Goal: Check status

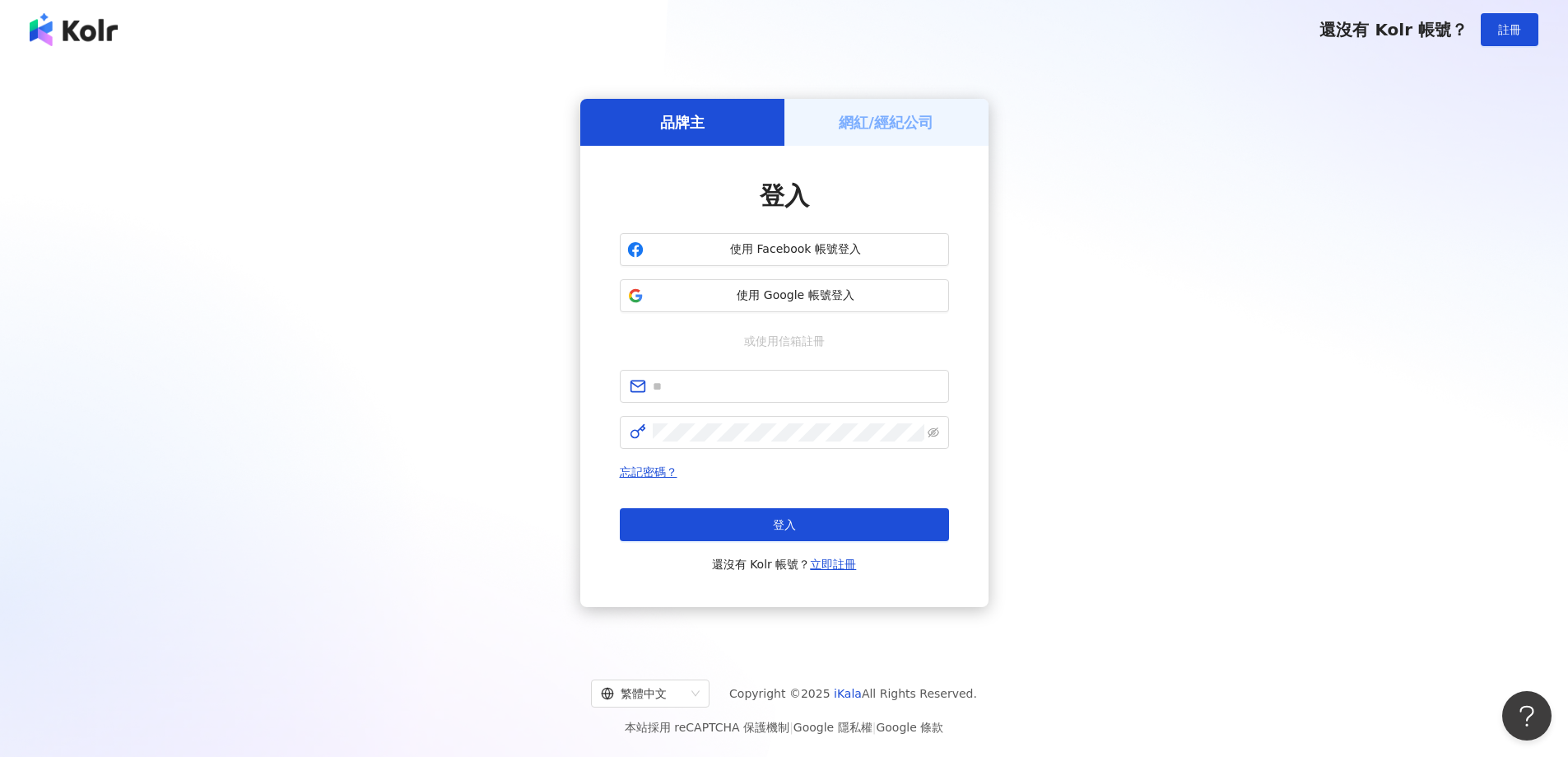
click at [848, 112] on h5 "網紅/經紀公司" at bounding box center [886, 122] width 95 height 21
click at [860, 142] on div "網紅/經紀公司" at bounding box center [886, 123] width 204 height 47
click at [864, 130] on h5 "網紅/經紀公司" at bounding box center [886, 122] width 95 height 21
click at [907, 128] on h5 "網紅/經紀公司" at bounding box center [886, 122] width 95 height 21
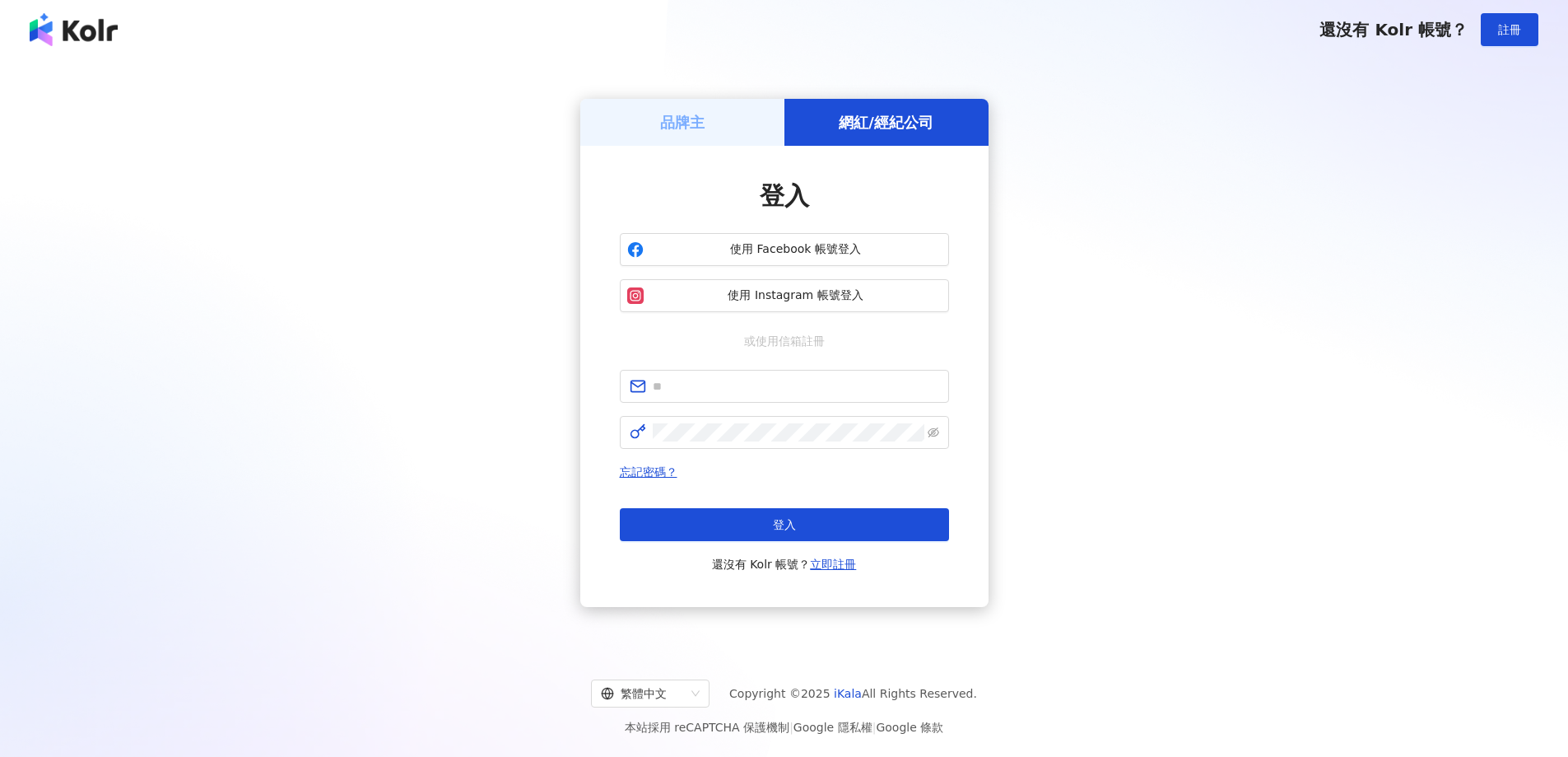
click at [906, 128] on h5 "網紅/經紀公司" at bounding box center [886, 122] width 95 height 21
click at [870, 311] on button "使用 Instagram 帳號登入" at bounding box center [784, 296] width 329 height 33
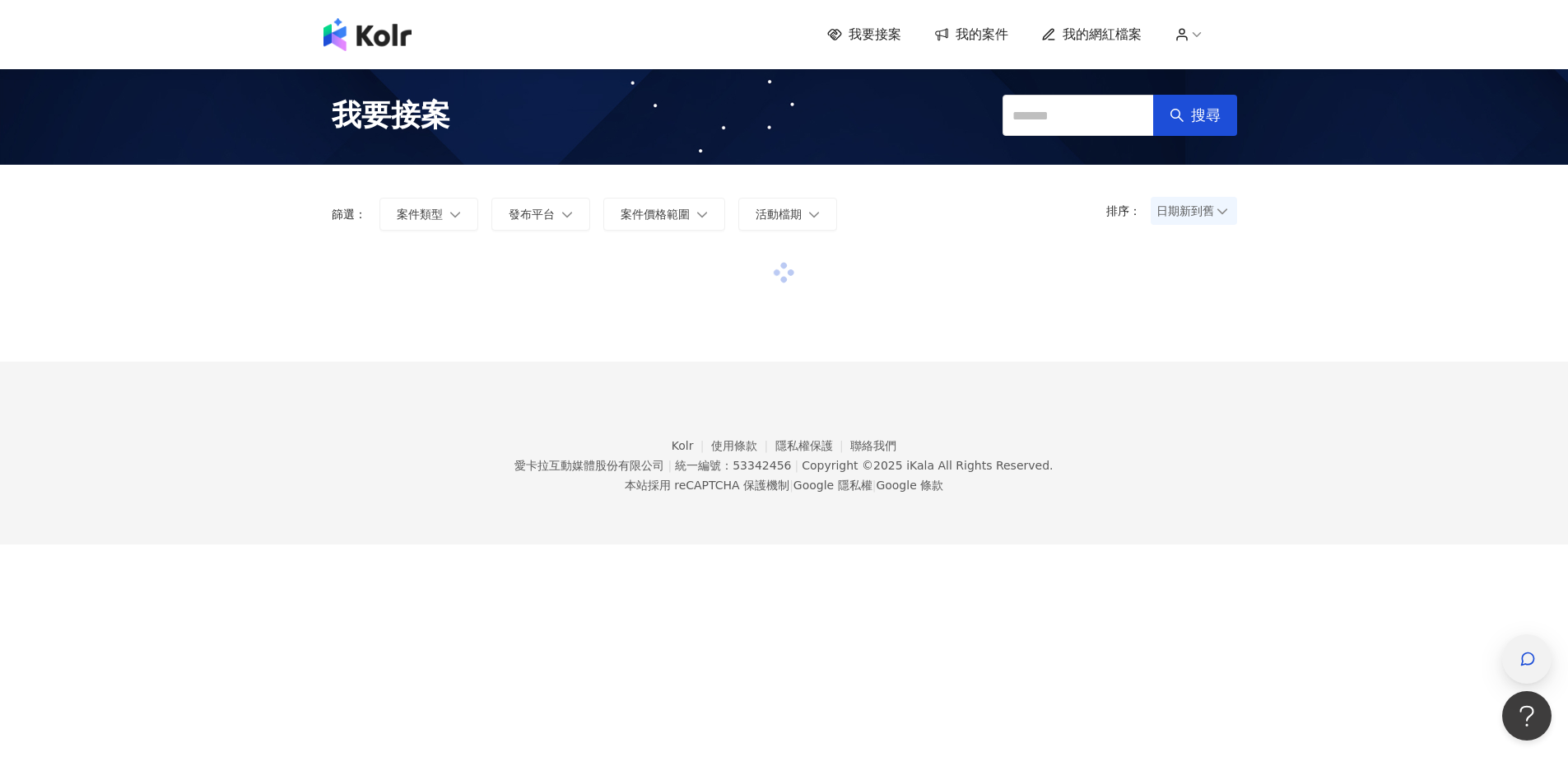
click at [1547, 649] on div "button" at bounding box center [1527, 659] width 49 height 49
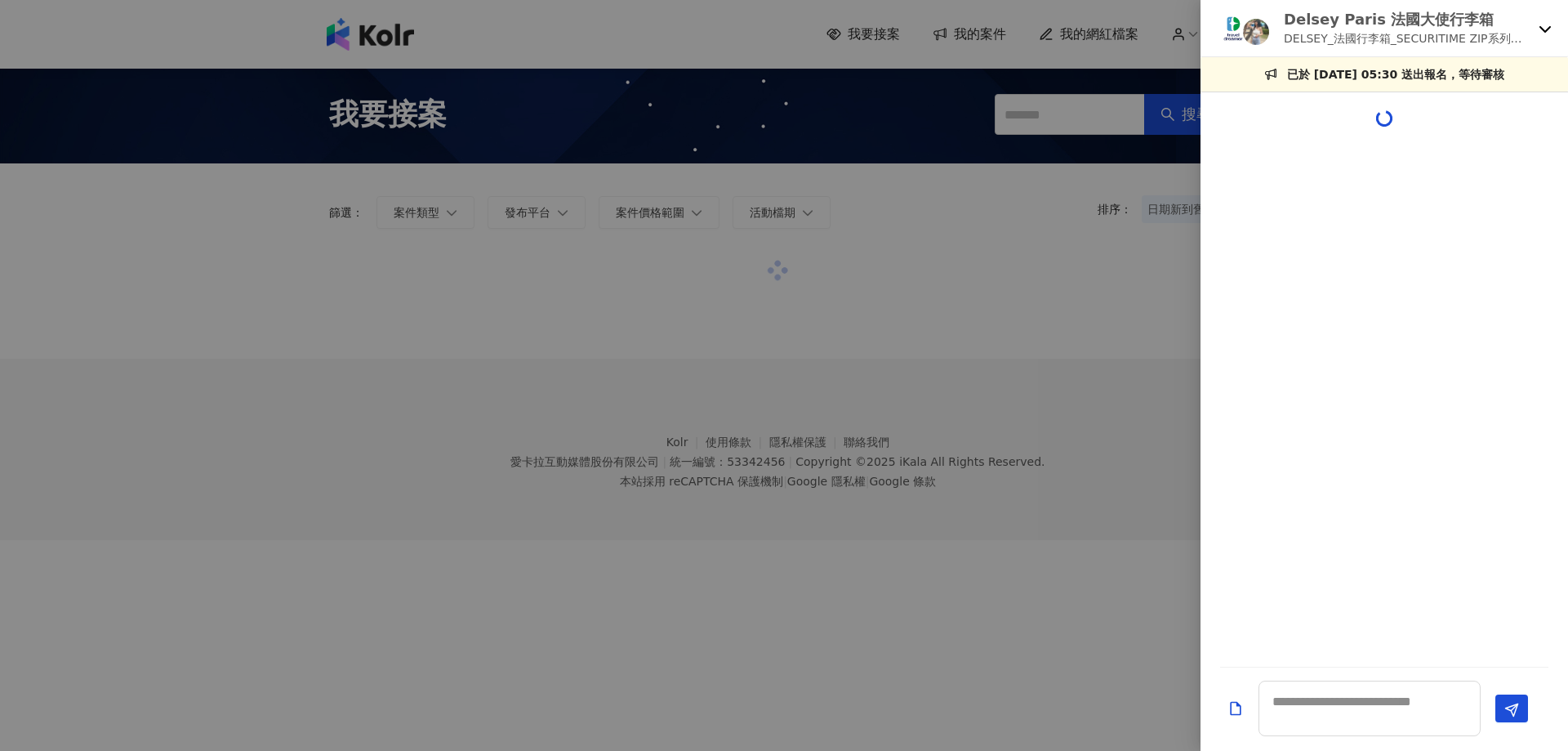
click at [1544, 28] on icon at bounding box center [1545, 28] width 13 height 13
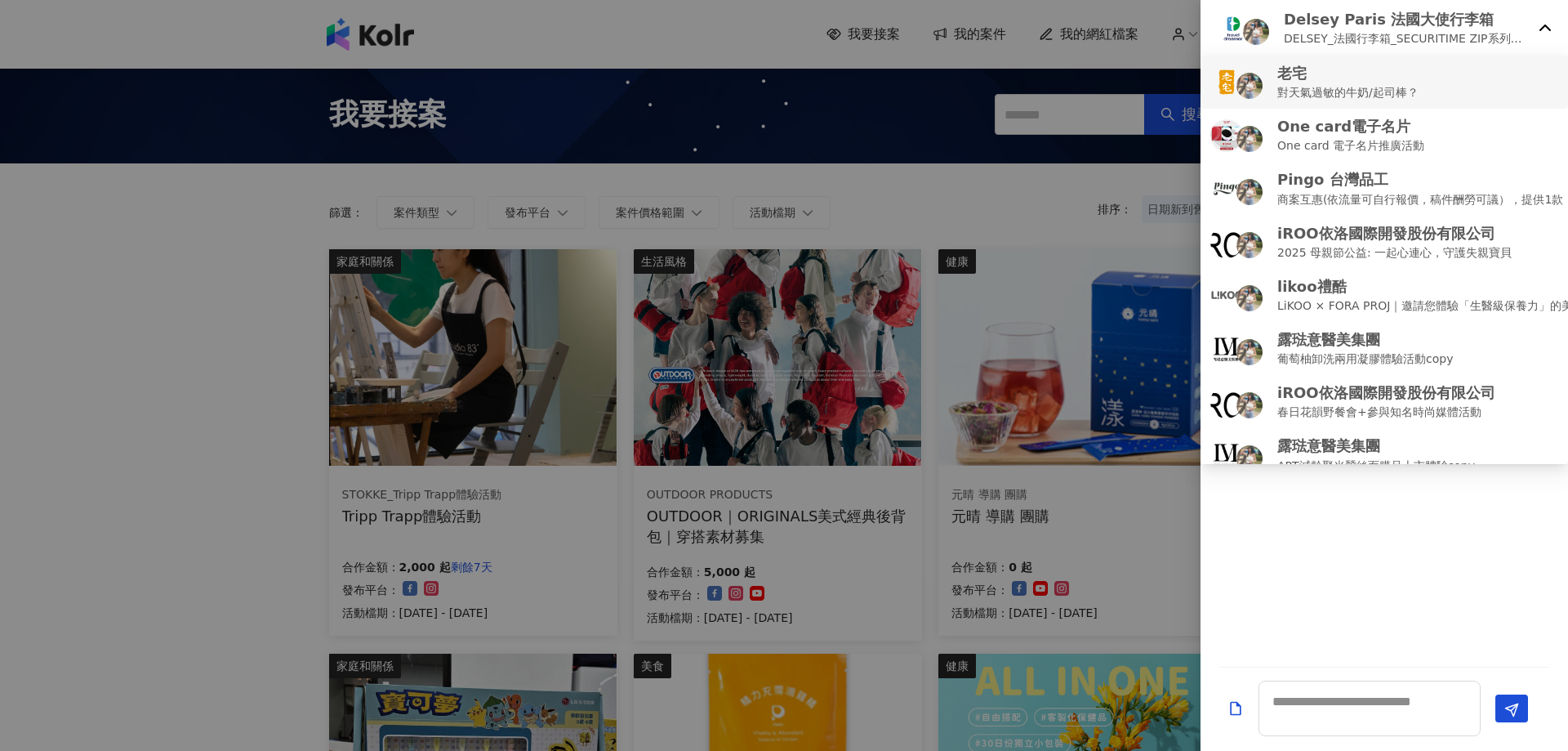
click at [1328, 84] on p "對天氣過敏的牛奶/起司棒？" at bounding box center [1347, 92] width 141 height 18
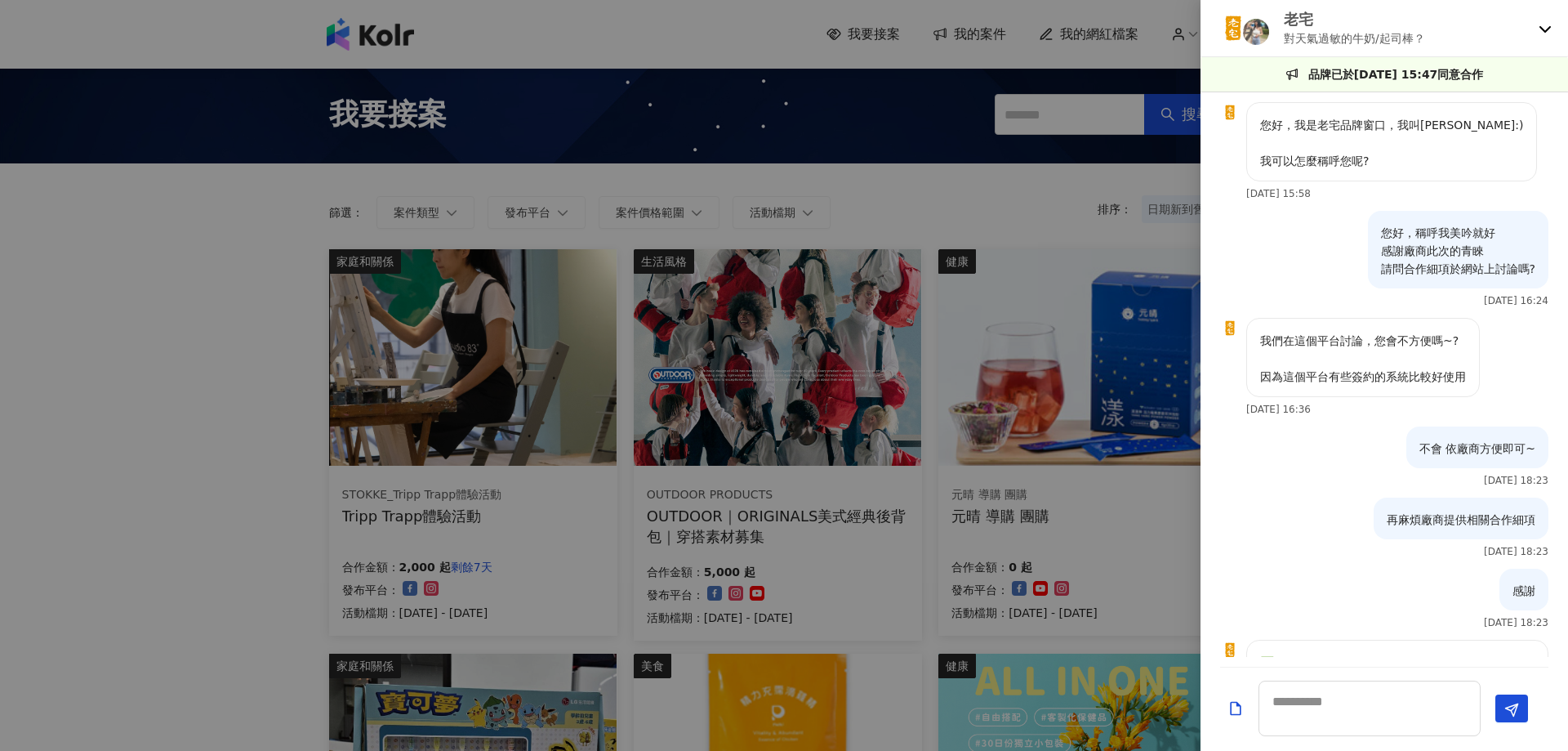
scroll to position [1991, 0]
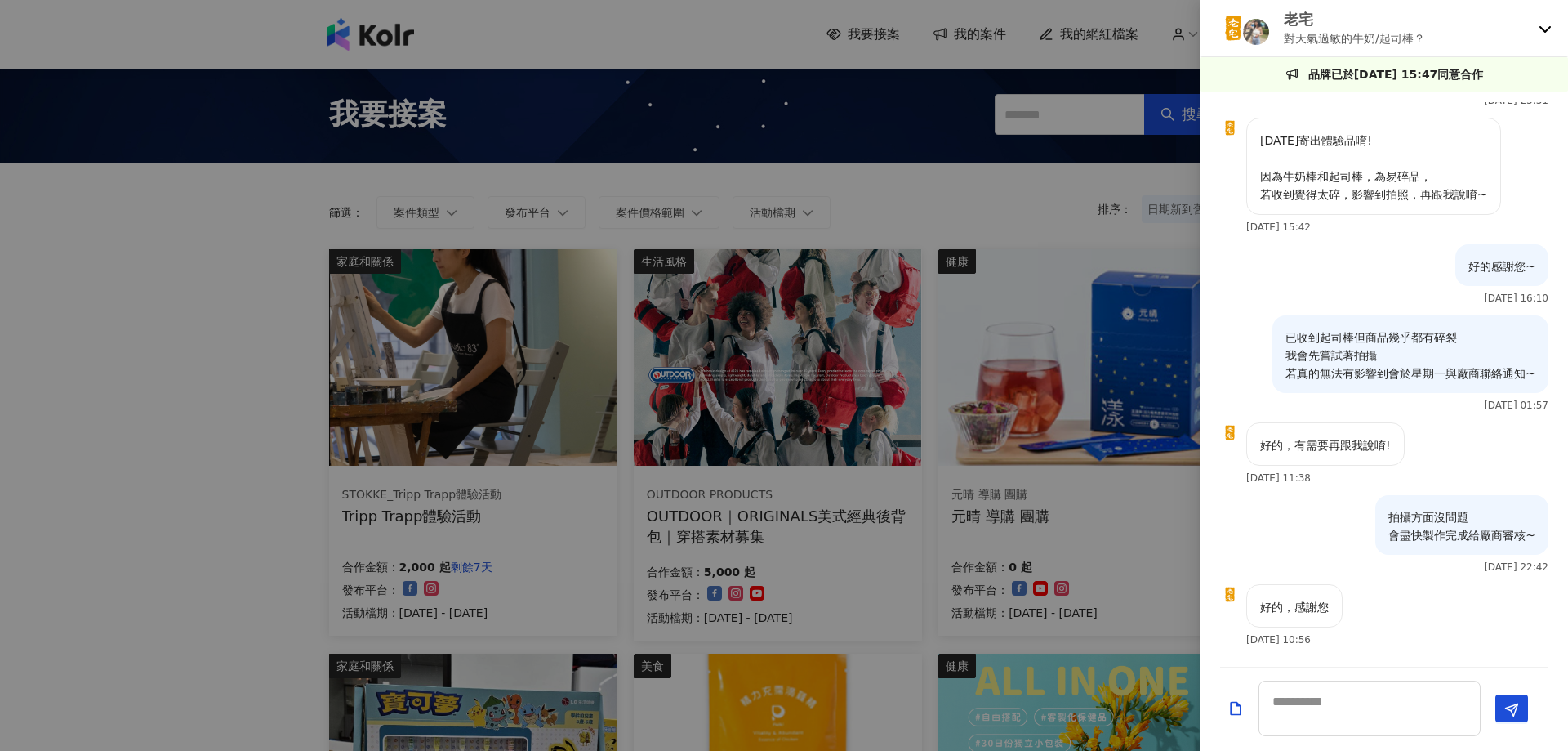
click at [1264, 31] on img at bounding box center [1256, 31] width 26 height 26
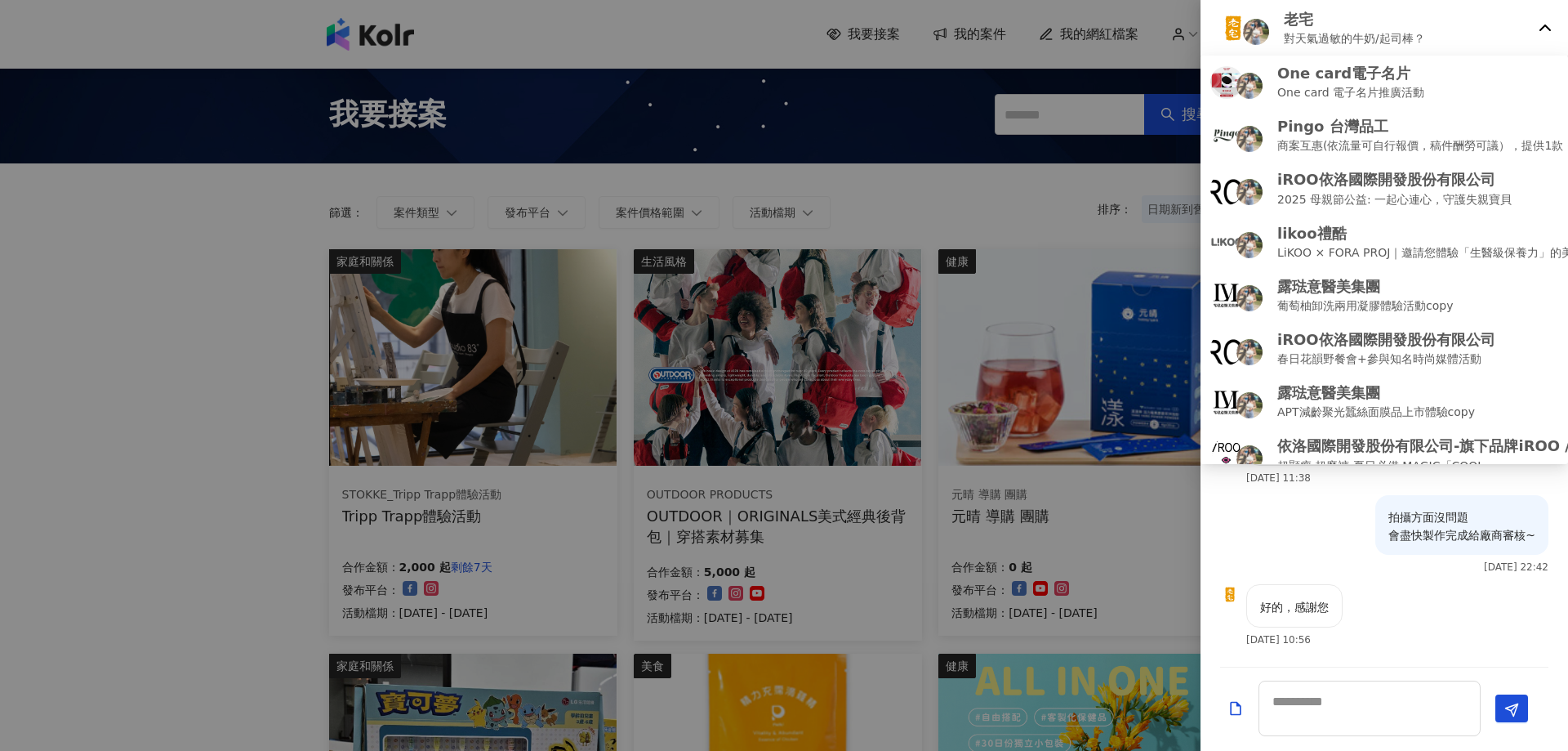
click at [1302, 18] on p "老宅" at bounding box center [1354, 18] width 141 height 20
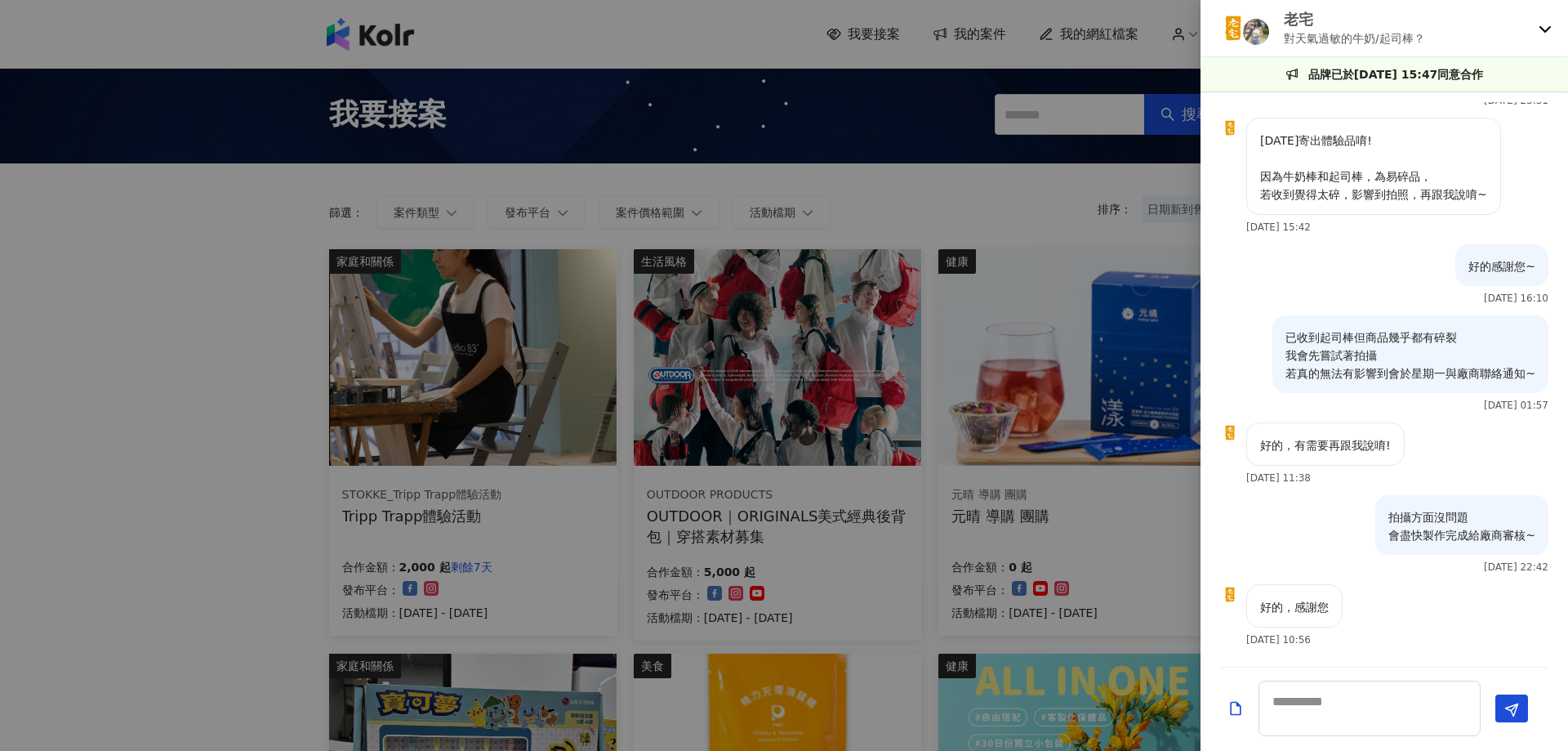
click at [964, 23] on div at bounding box center [784, 376] width 1568 height 751
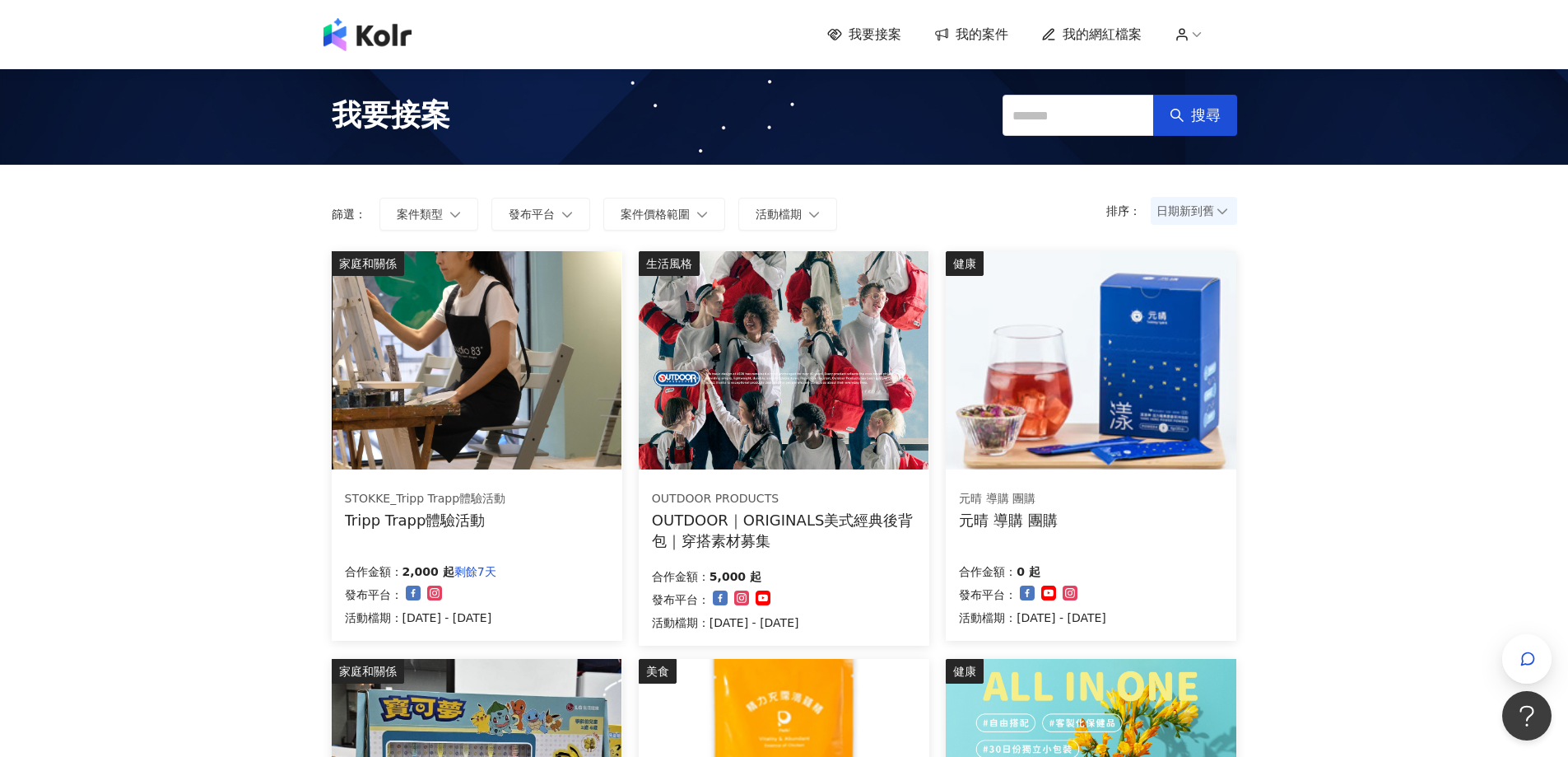
click at [973, 33] on span "我的案件" at bounding box center [982, 34] width 53 height 18
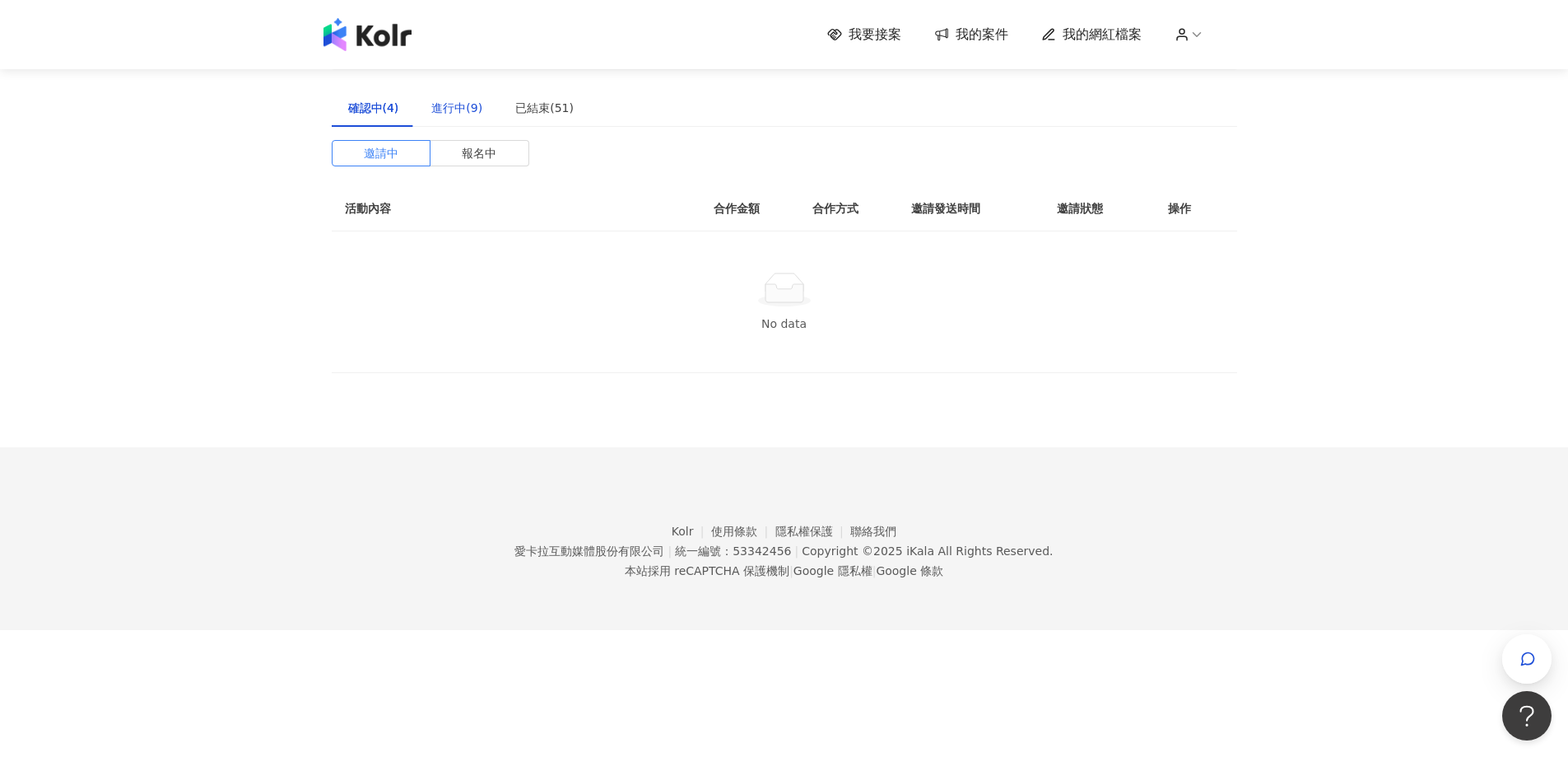
click at [454, 113] on div "進行中(9)" at bounding box center [457, 108] width 51 height 18
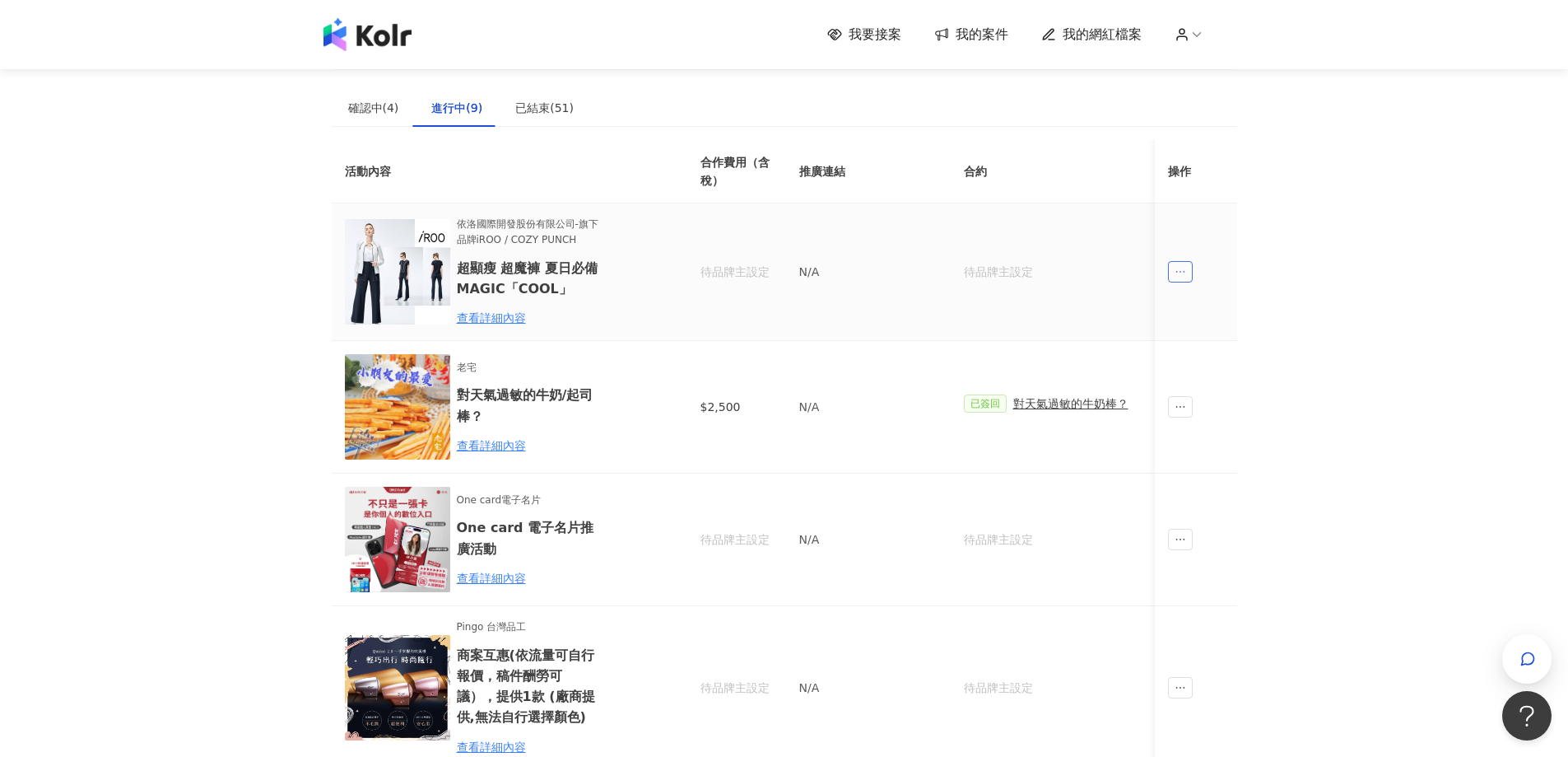
click at [1182, 278] on span "ellipsis" at bounding box center [1180, 272] width 24 height 22
click at [725, 394] on td "$2,500" at bounding box center [736, 407] width 99 height 132
click at [502, 450] on div "查看詳細內容" at bounding box center [528, 445] width 144 height 18
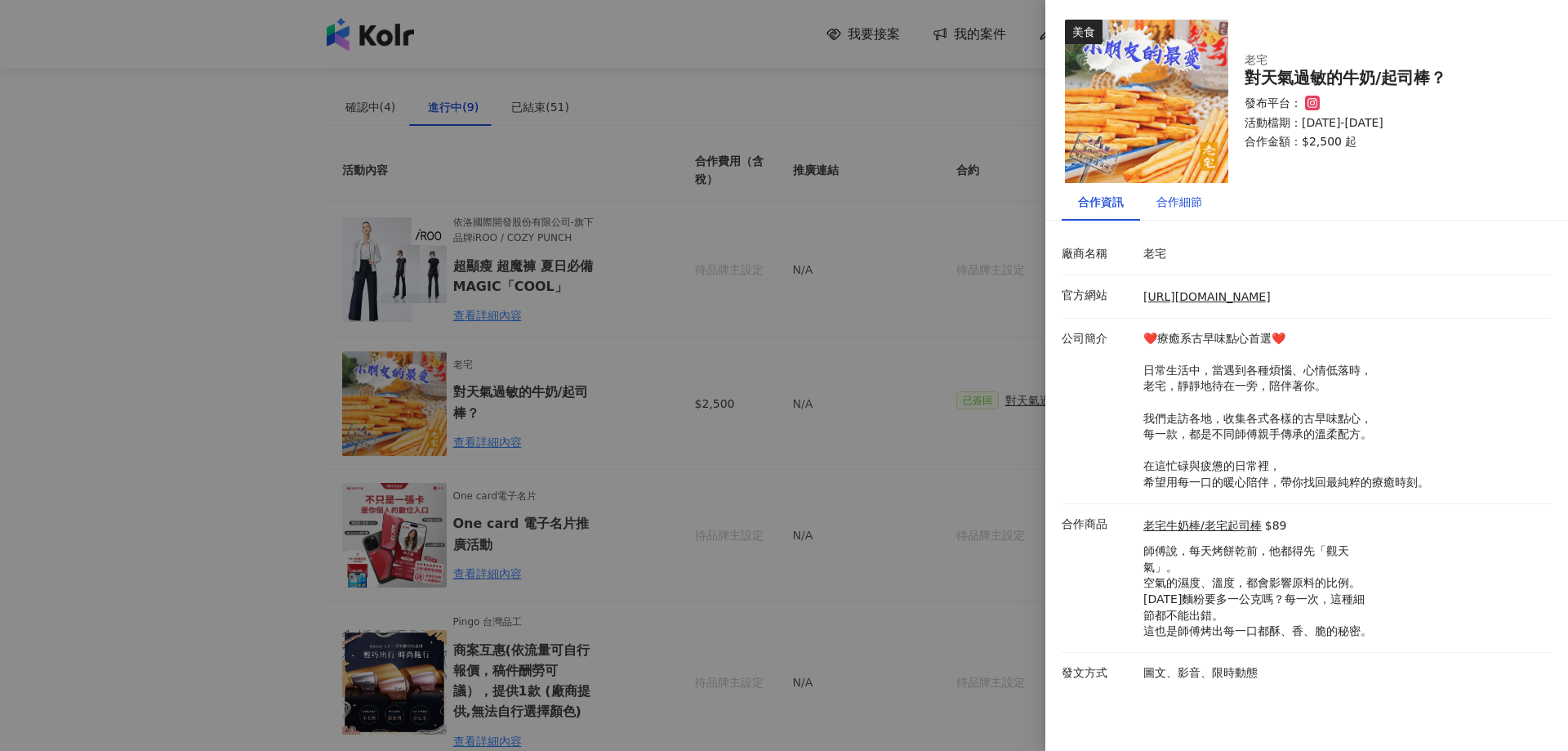
click at [1183, 209] on div "合作細節" at bounding box center [1179, 201] width 46 height 18
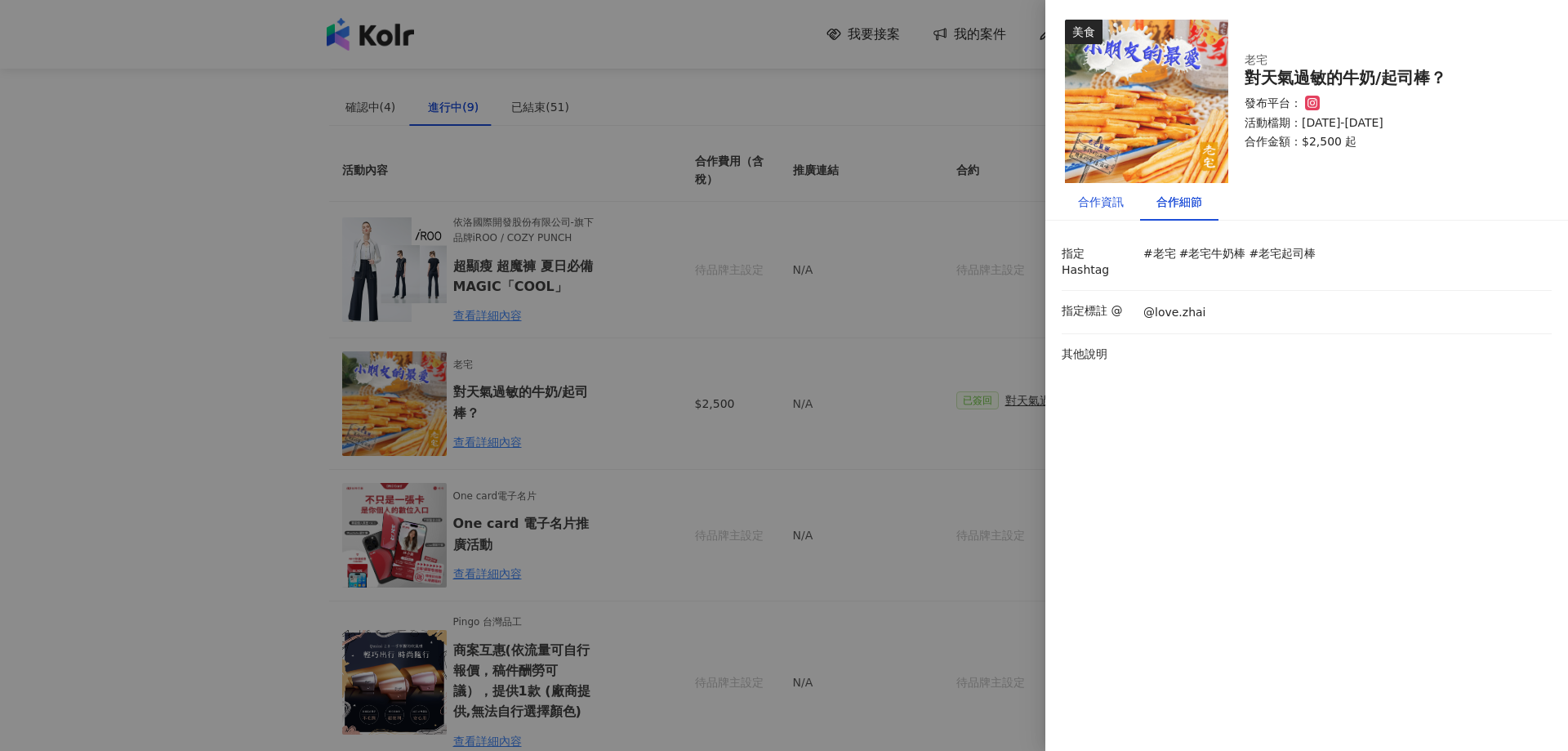
click at [1105, 197] on div "合作資訊" at bounding box center [1100, 201] width 46 height 18
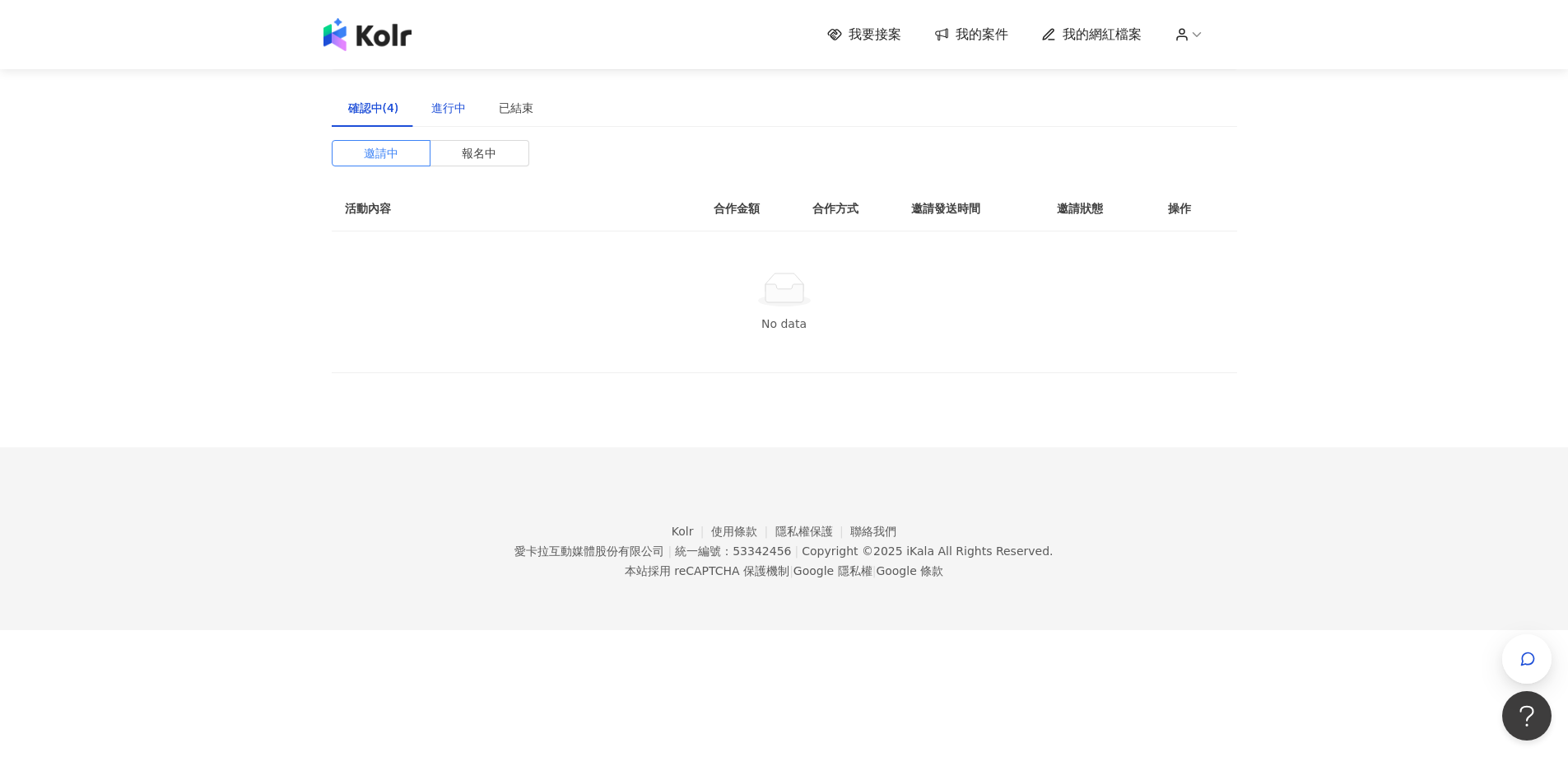
click at [436, 111] on div "進行中" at bounding box center [448, 108] width 34 height 18
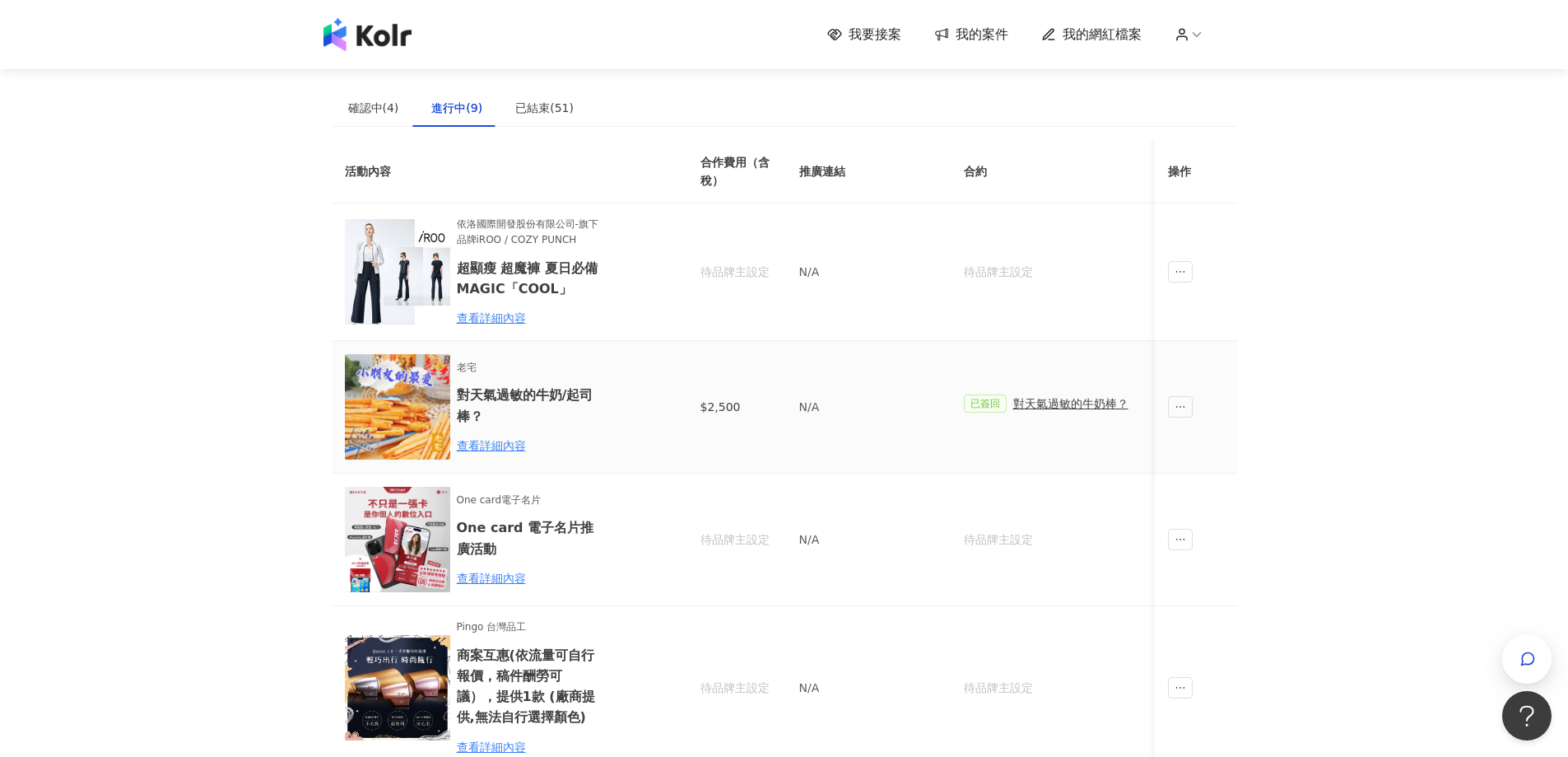
click at [1048, 399] on div "對天氣過敏的牛奶棒？" at bounding box center [1071, 403] width 116 height 18
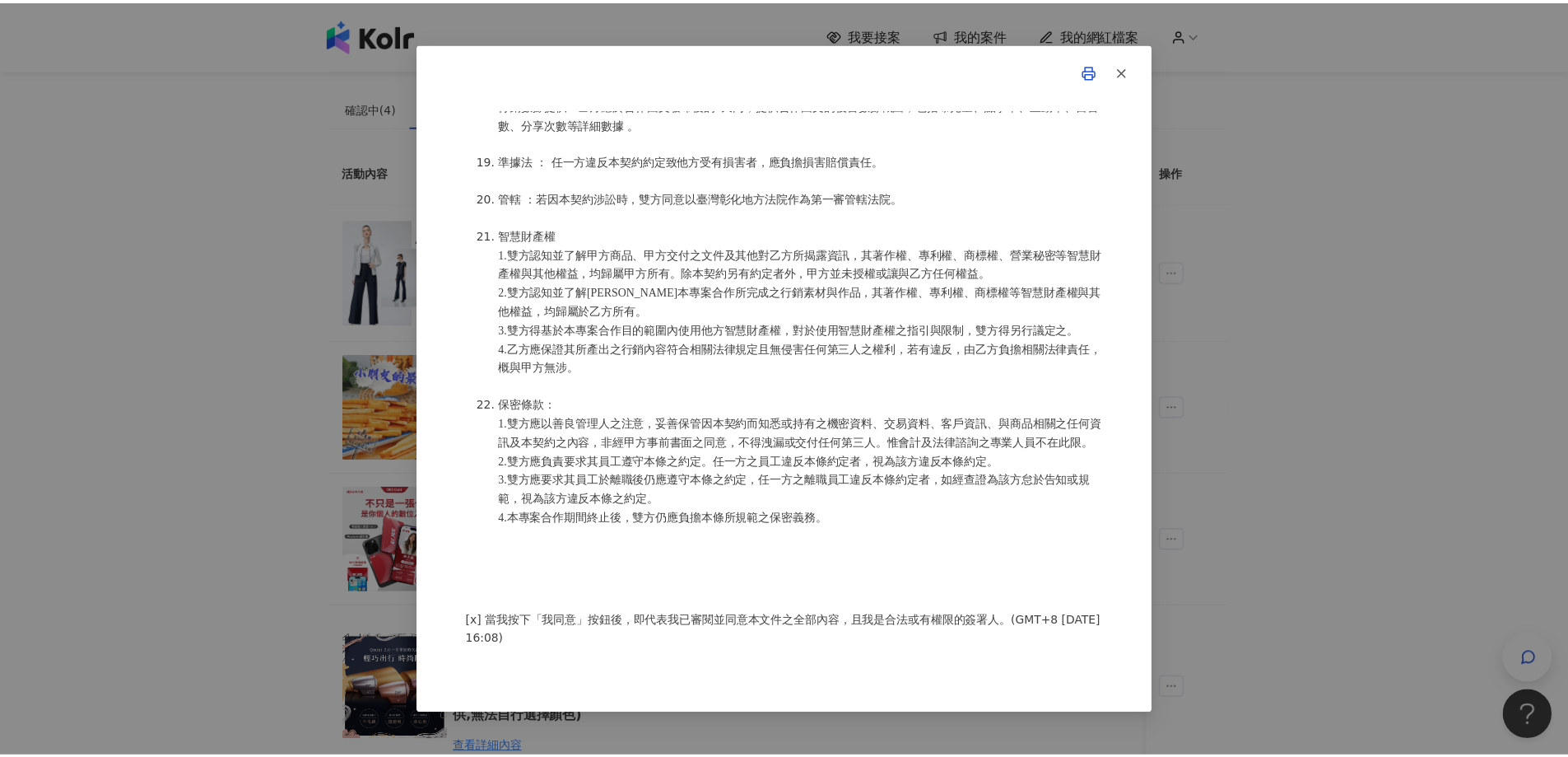
scroll to position [2148, 0]
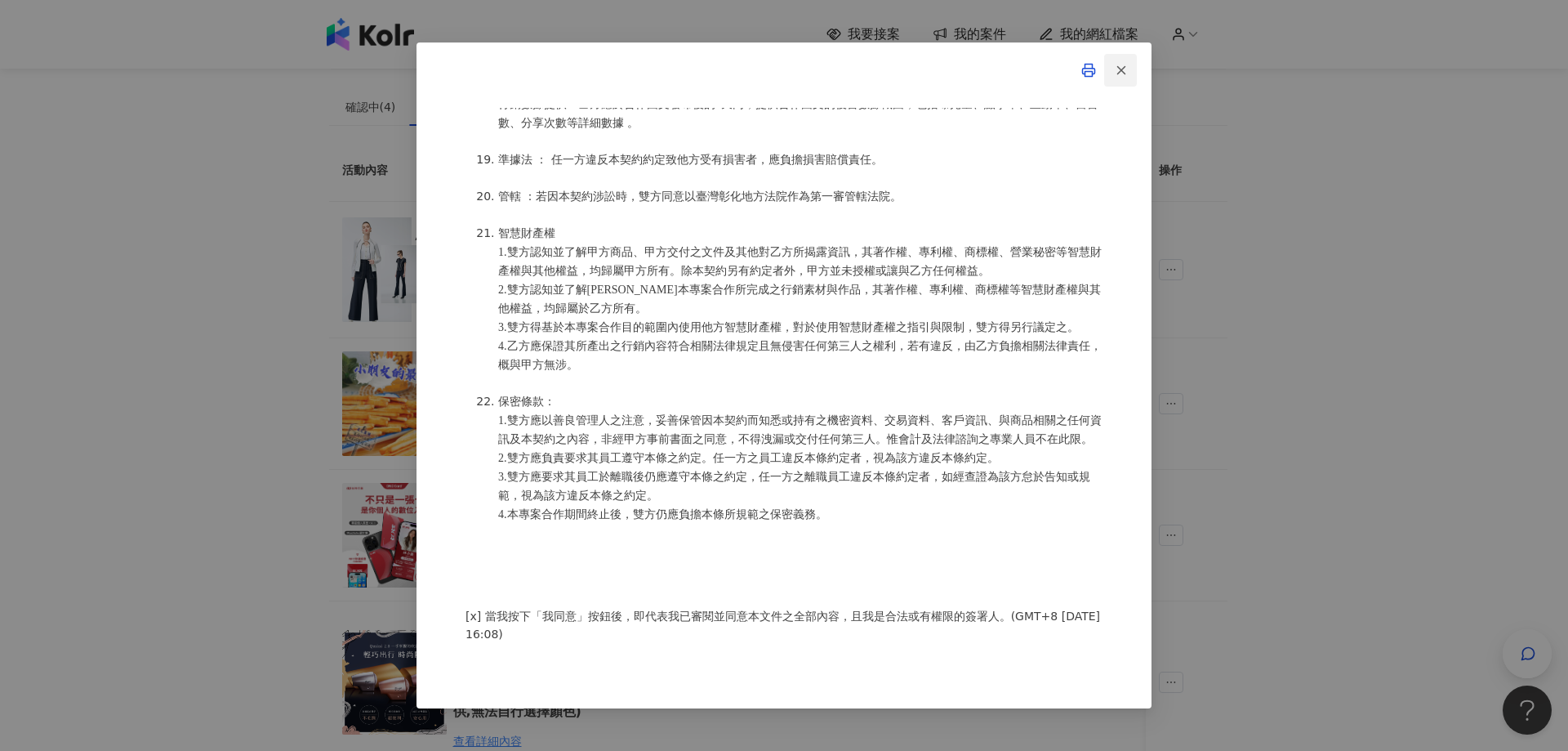
click at [1124, 73] on line "button" at bounding box center [1123, 70] width 8 height 8
